Goal: Navigation & Orientation: Find specific page/section

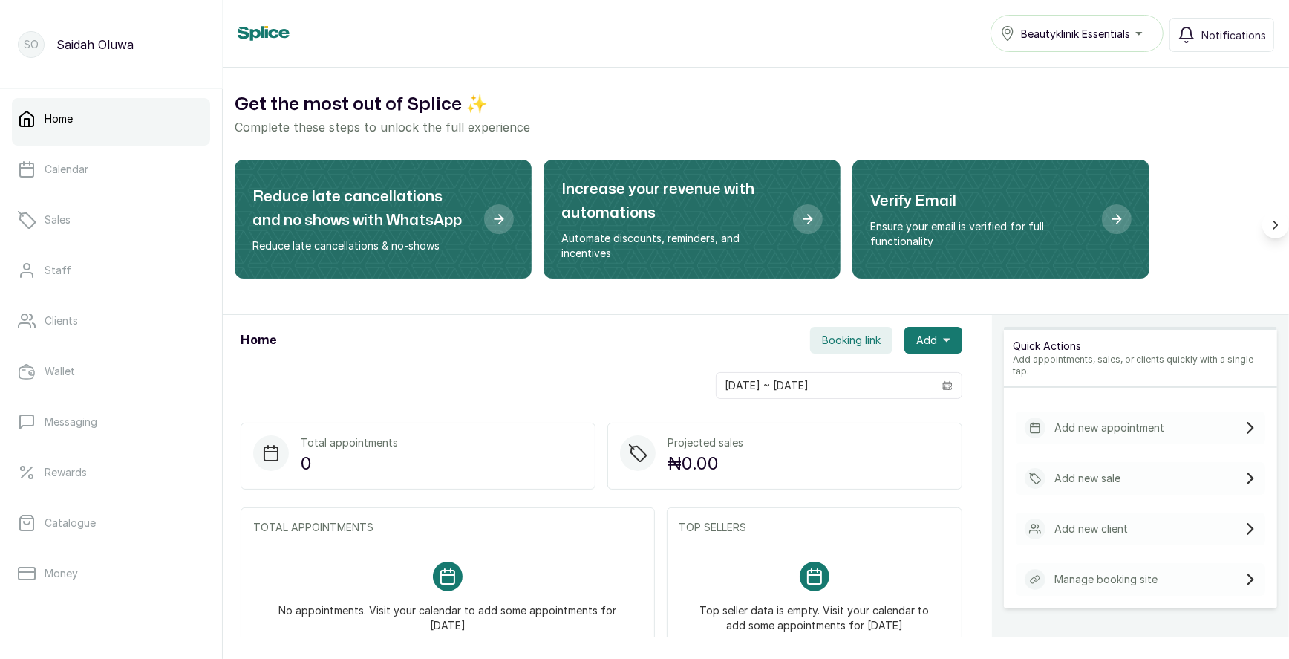
click at [879, 334] on span "Booking link" at bounding box center [851, 340] width 59 height 15
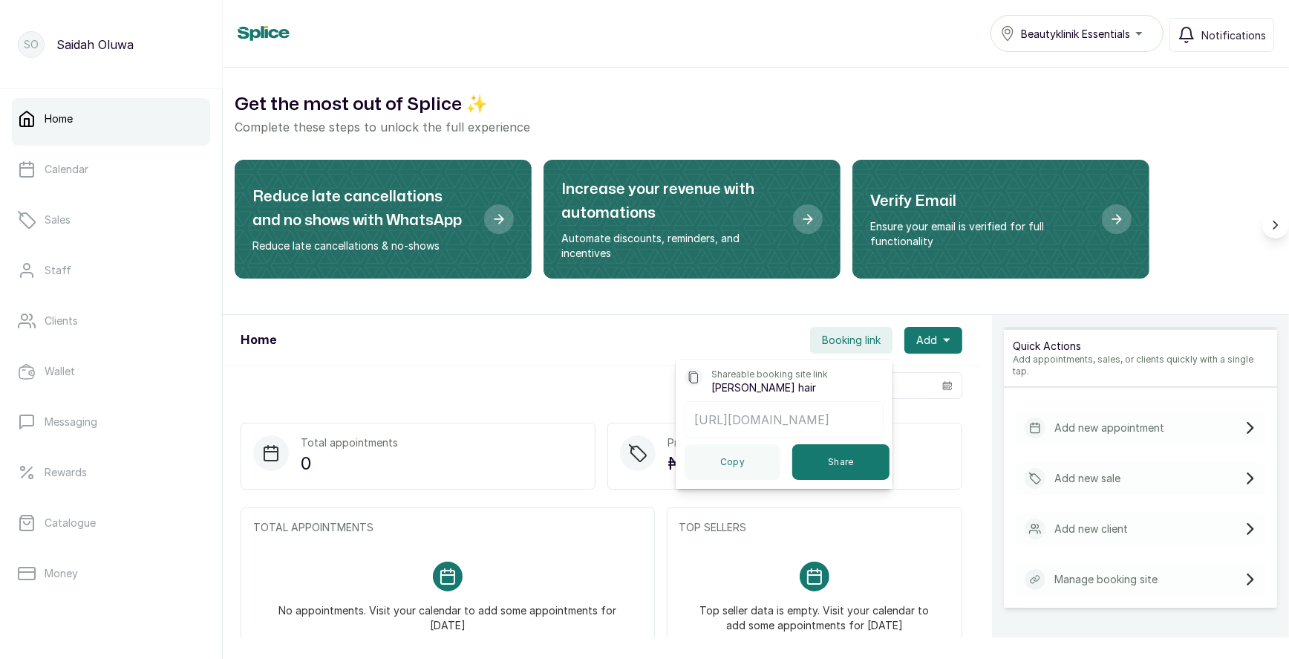
scroll to position [0, 134]
click at [731, 469] on button "Copy" at bounding box center [733, 462] width 96 height 36
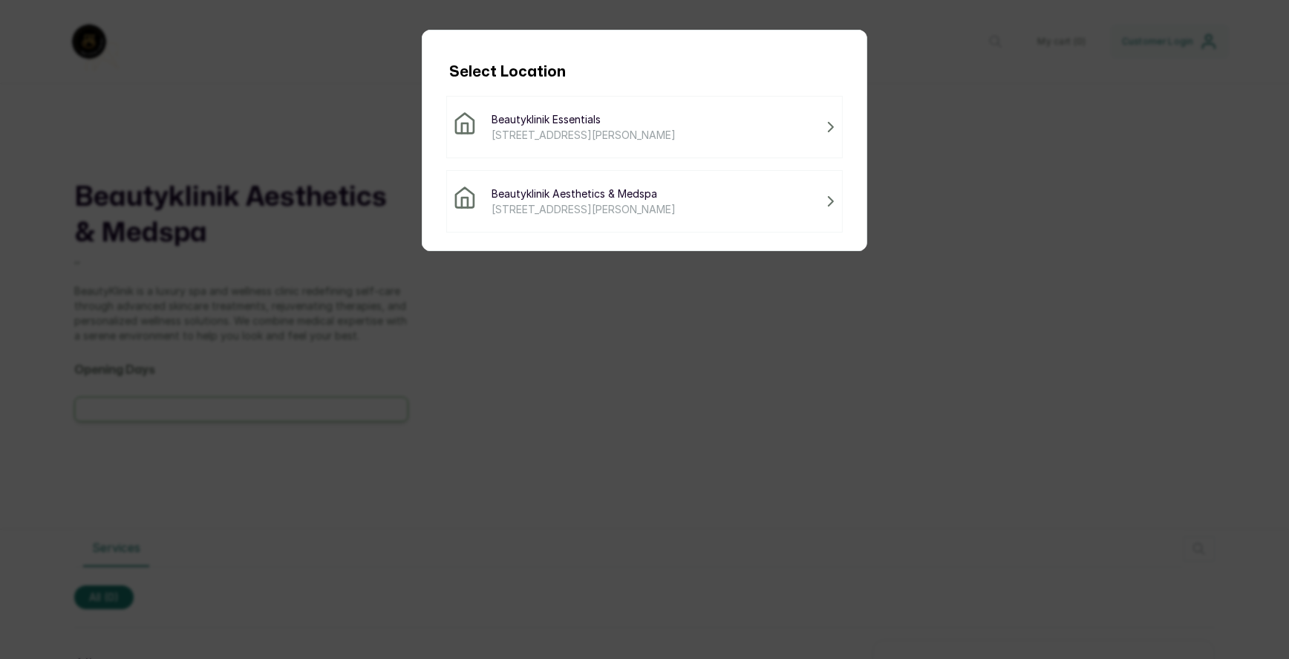
click at [676, 138] on span "[STREET_ADDRESS][PERSON_NAME]" at bounding box center [584, 135] width 184 height 16
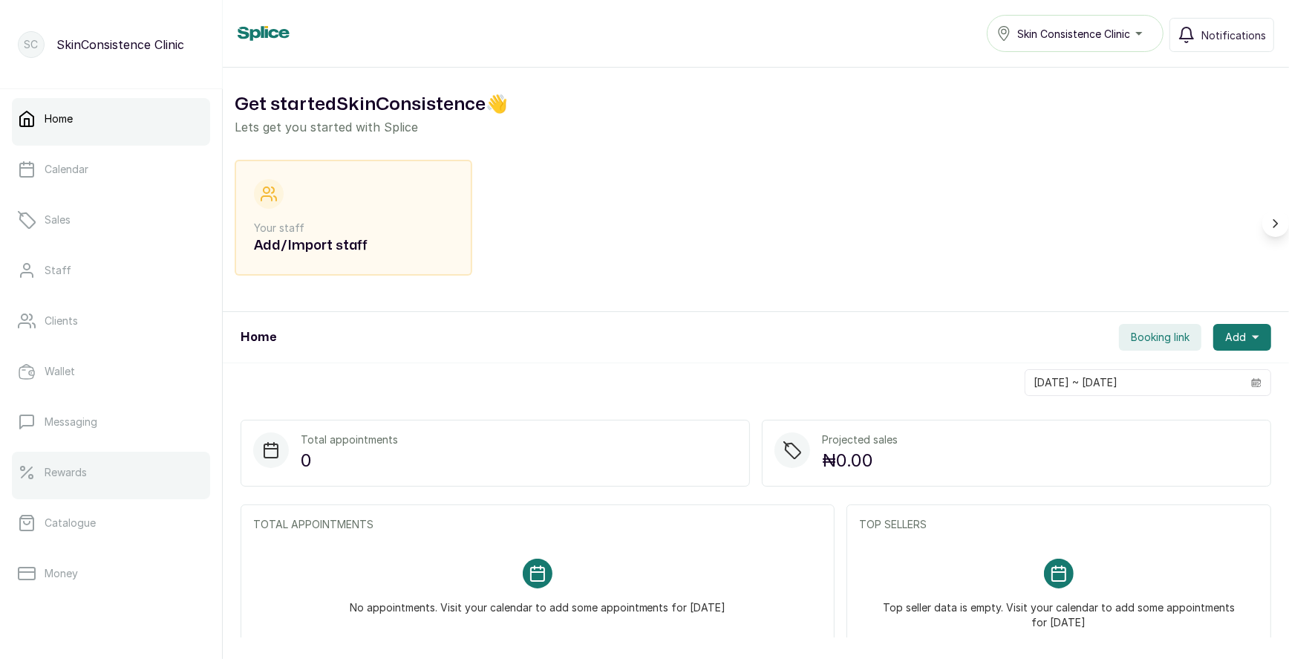
scroll to position [188, 0]
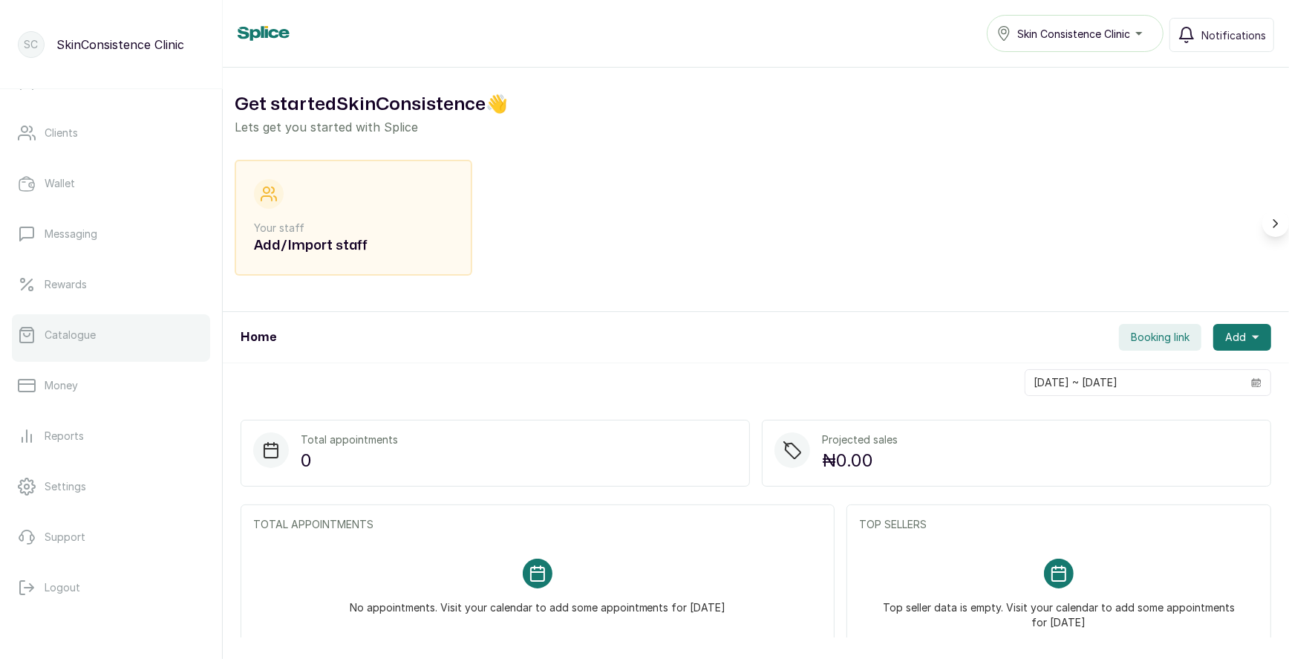
click at [74, 331] on p "Catalogue" at bounding box center [70, 334] width 51 height 15
